Goal: Communication & Community: Answer question/provide support

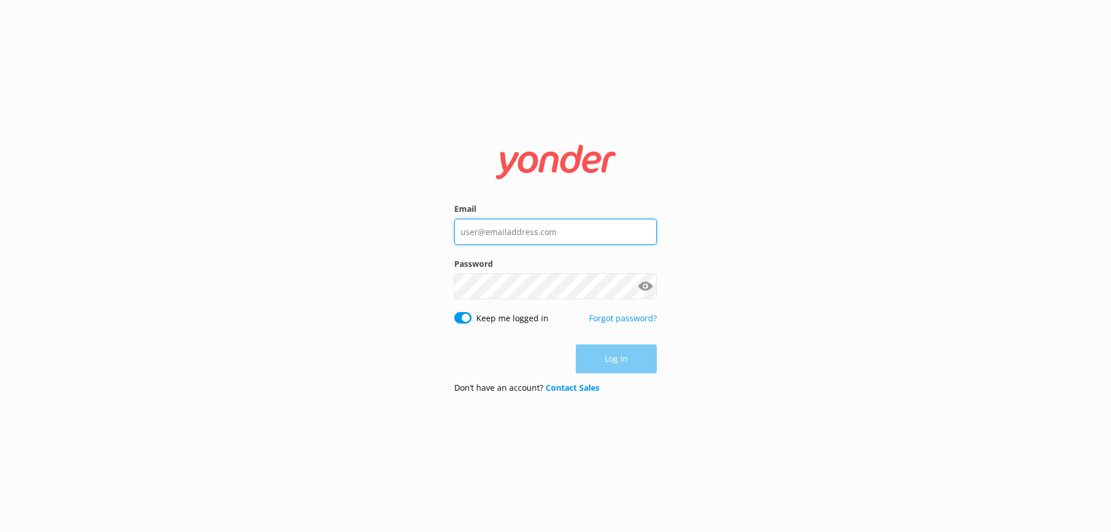
type input "[EMAIL_ADDRESS][DOMAIN_NAME]"
click at [623, 358] on div "Log in" at bounding box center [555, 358] width 203 height 29
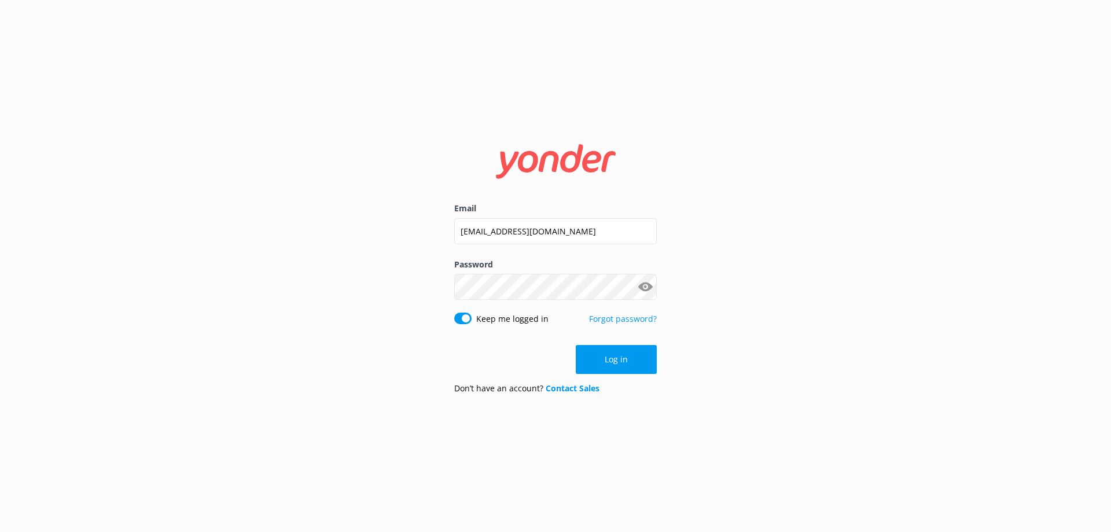
click at [623, 358] on button "Log in" at bounding box center [616, 359] width 81 height 29
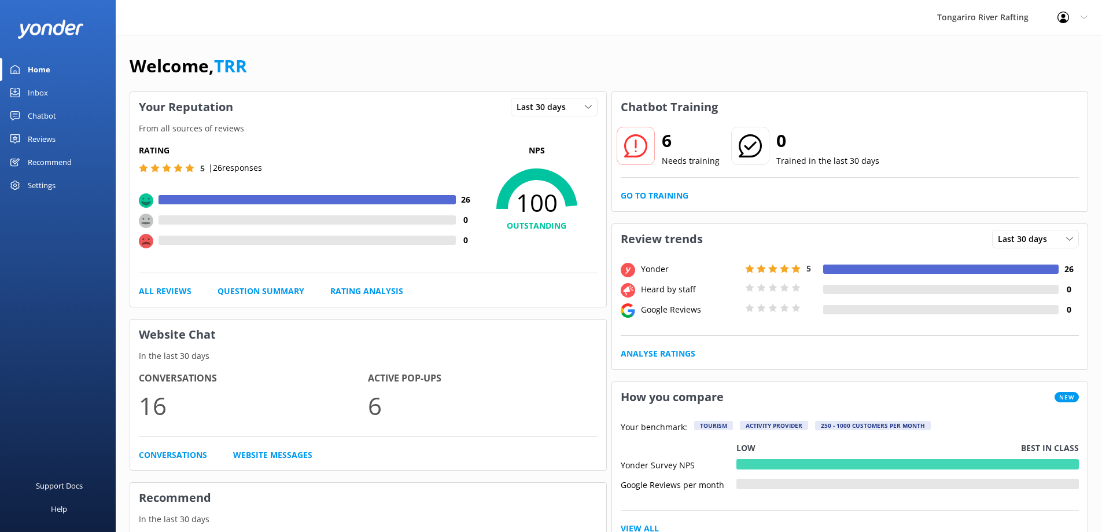
click at [53, 116] on div "Chatbot" at bounding box center [42, 115] width 28 height 23
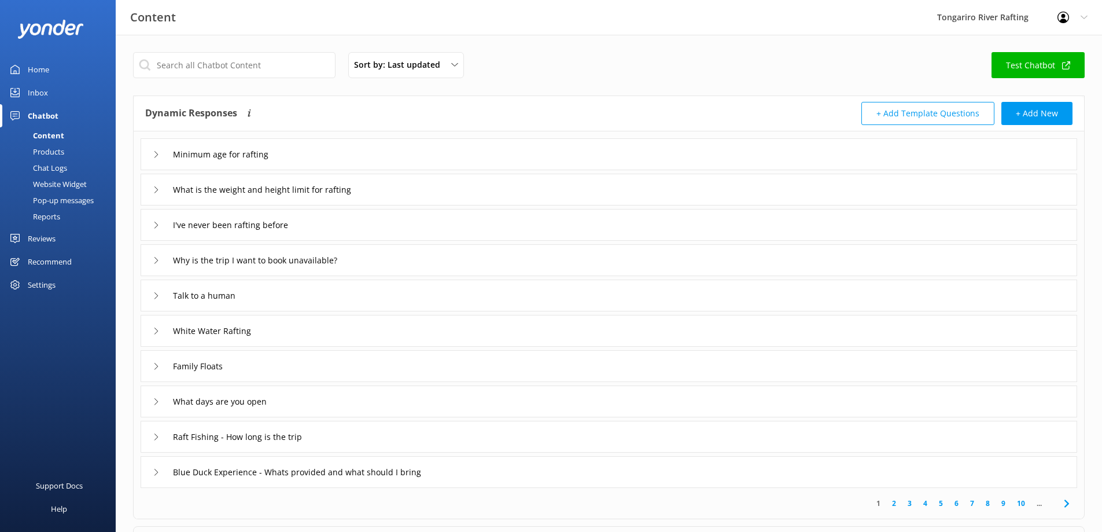
click at [52, 91] on link "Inbox" at bounding box center [58, 92] width 116 height 23
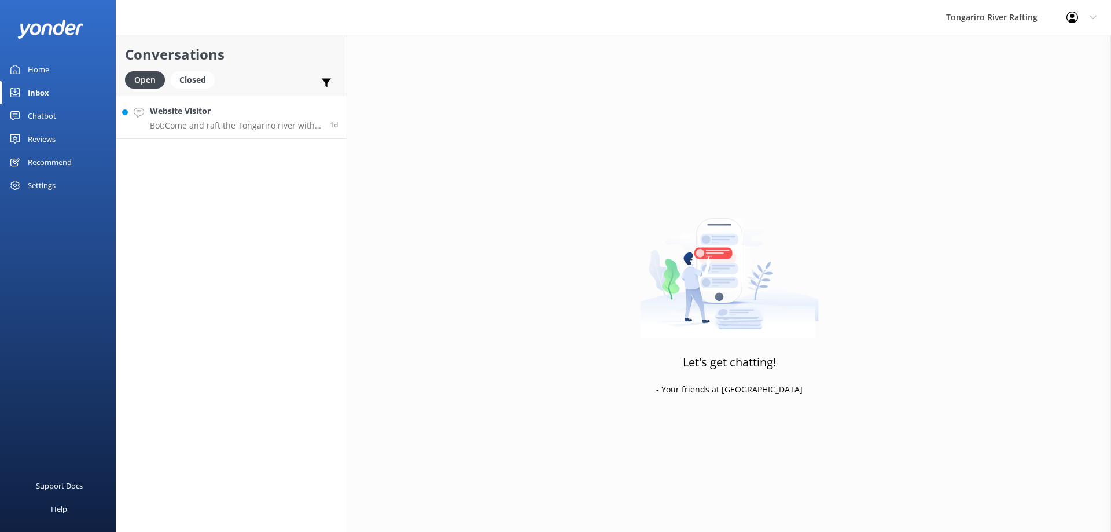
click at [290, 121] on p "Bot: Come and raft the Tongariro river with us! Our Whitewater Grade 3 and Fami…" at bounding box center [235, 125] width 171 height 10
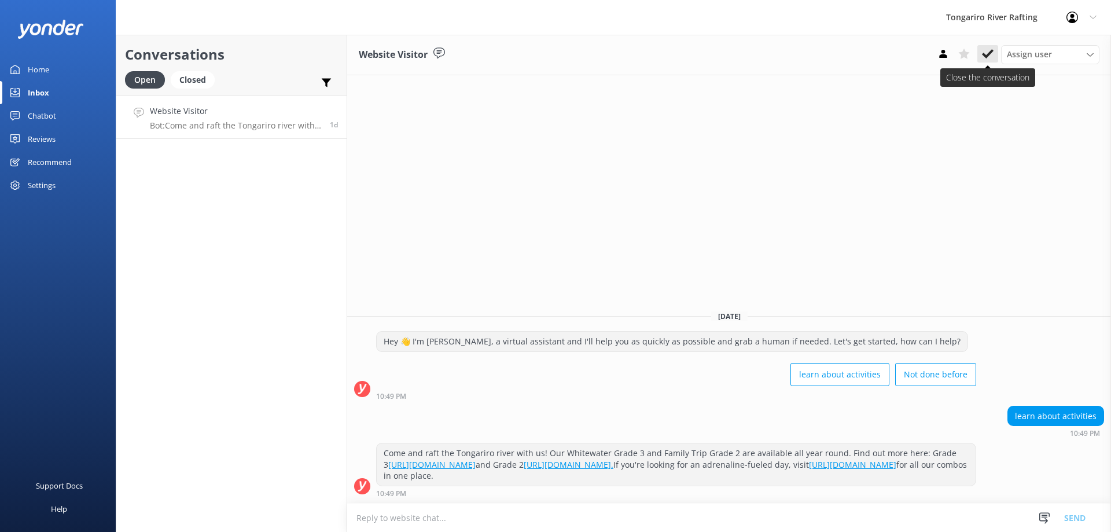
click at [991, 54] on icon at bounding box center [988, 54] width 12 height 12
